Goal: Task Accomplishment & Management: Complete application form

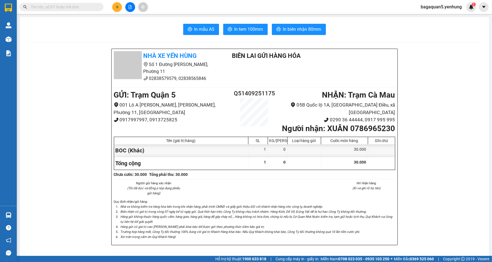
click at [118, 10] on button at bounding box center [117, 7] width 10 height 10
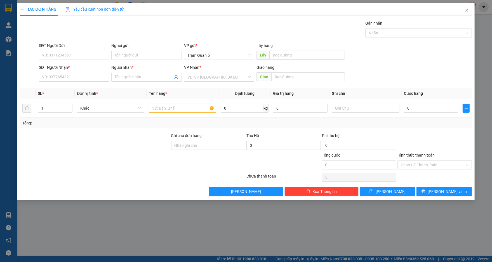
click at [93, 82] on div "SĐT Người Nhận * VD: 0377654321" at bounding box center [74, 74] width 70 height 20
click at [91, 77] on input "SĐT Người Nhận *" at bounding box center [74, 77] width 70 height 9
type input "0919086371"
click at [149, 72] on div "Người nhận *" at bounding box center [146, 68] width 70 height 8
click at [152, 76] on input "Người nhận *" at bounding box center [144, 77] width 58 height 6
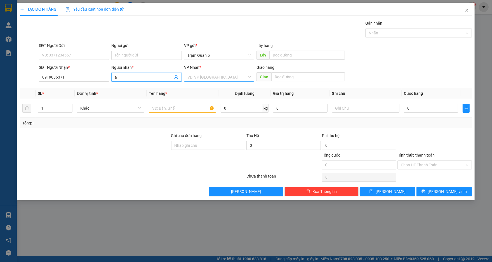
type input "a"
click at [197, 79] on input "search" at bounding box center [217, 77] width 60 height 8
type input "cá"
click at [209, 111] on div "Trạm Cái Nước" at bounding box center [219, 115] width 70 height 9
click at [317, 76] on input "text" at bounding box center [308, 76] width 74 height 9
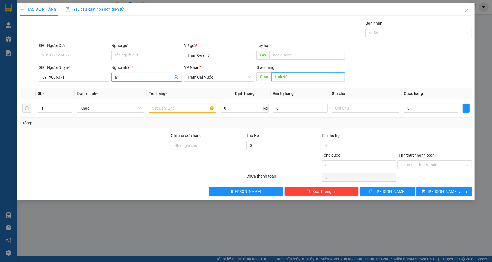
drag, startPoint x: 323, startPoint y: 77, endPoint x: 148, endPoint y: 74, distance: 174.7
click at [150, 74] on div "SĐT Người Nhận * 0919086371 Người nhận * a VP Nhận * Trạm Cái Nước Giao hàng Gi…" at bounding box center [255, 74] width 435 height 20
type input "KINH 90"
click at [160, 111] on input "text" at bounding box center [182, 108] width 67 height 9
type input "THÙNG XOPPS"
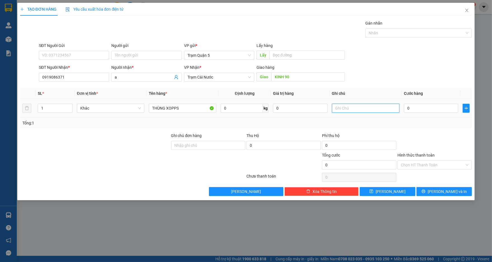
drag, startPoint x: 365, startPoint y: 107, endPoint x: 359, endPoint y: 105, distance: 5.9
click at [365, 107] on input "text" at bounding box center [365, 108] width 67 height 9
type input "CK C2 C60"
click at [437, 108] on input "0" at bounding box center [431, 108] width 54 height 9
type input "1"
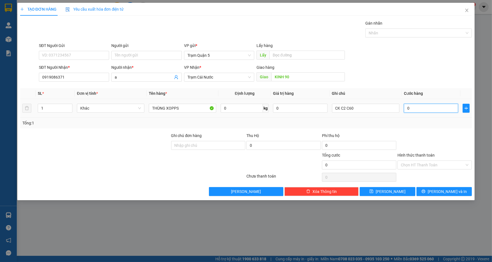
type input "1"
type input "1.000"
drag, startPoint x: 437, startPoint y: 135, endPoint x: 439, endPoint y: 159, distance: 23.2
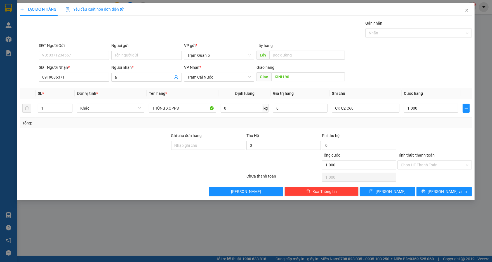
click at [437, 136] on div at bounding box center [434, 143] width 75 height 20
click at [439, 164] on input "Hình thức thanh toán" at bounding box center [433, 165] width 64 height 8
click at [436, 171] on div "Transit Pickup Surcharge Ids Transit Deliver Surcharge Ids Transit Deliver Surc…" at bounding box center [246, 108] width 452 height 176
click at [437, 172] on div "Chọn HT Thanh Toán" at bounding box center [434, 177] width 75 height 11
click at [437, 170] on div "Hình thức thanh toán Chọn HT Thanh Toán" at bounding box center [434, 162] width 74 height 20
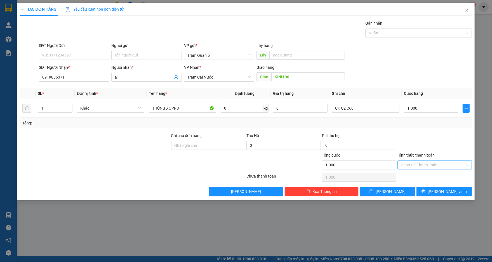
click at [437, 166] on input "Hình thức thanh toán" at bounding box center [433, 165] width 64 height 8
click at [437, 173] on div "Tại văn phòng" at bounding box center [435, 176] width 68 height 6
type input "0"
click at [437, 193] on button "[PERSON_NAME] và In" at bounding box center [443, 191] width 55 height 9
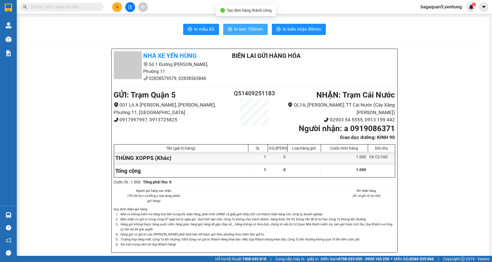
click at [245, 24] on button "In tem 100mm" at bounding box center [245, 29] width 44 height 11
